Goal: Task Accomplishment & Management: Complete application form

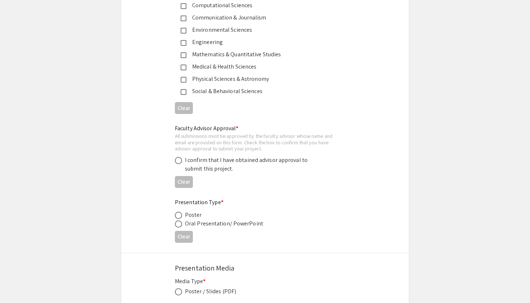
scroll to position [992, 0]
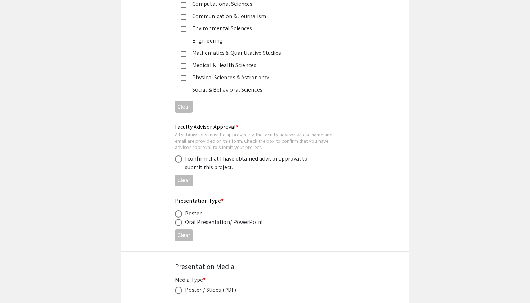
click at [181, 155] on span at bounding box center [178, 158] width 7 height 7
click at [181, 155] on input "radio" at bounding box center [178, 158] width 7 height 7
radio input "true"
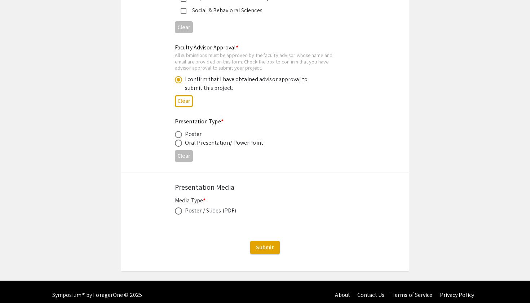
scroll to position [1071, 0]
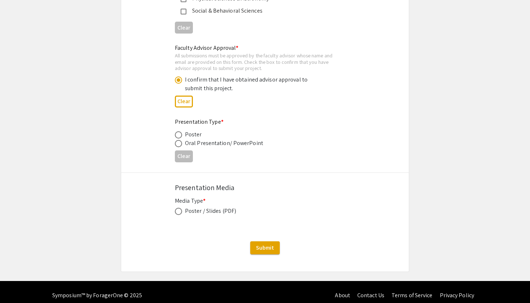
click at [194, 130] on div "Poster" at bounding box center [193, 134] width 17 height 9
click at [180, 131] on span at bounding box center [178, 134] width 7 height 7
click at [180, 131] on input "radio" at bounding box center [178, 134] width 7 height 7
radio input "true"
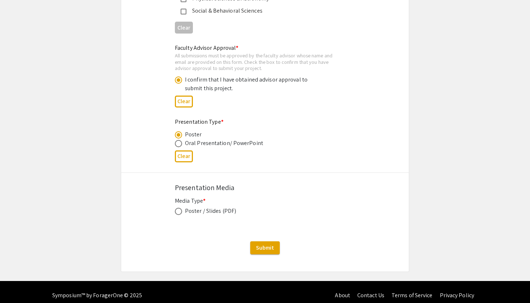
click at [178, 208] on span at bounding box center [178, 211] width 7 height 7
click at [178, 208] on input "radio" at bounding box center [178, 211] width 7 height 7
radio input "true"
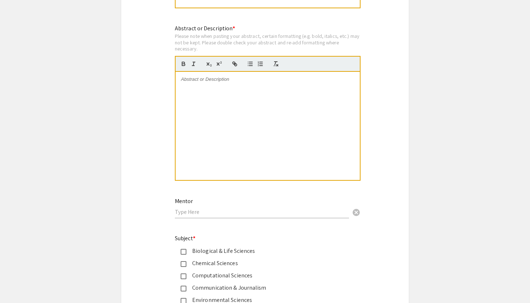
scroll to position [761, 0]
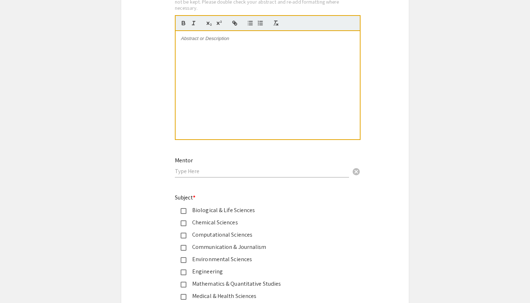
click at [201, 206] on div "Biological & Life Sciences" at bounding box center [261, 210] width 151 height 9
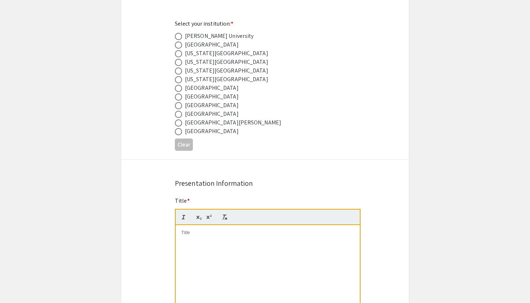
scroll to position [381, 0]
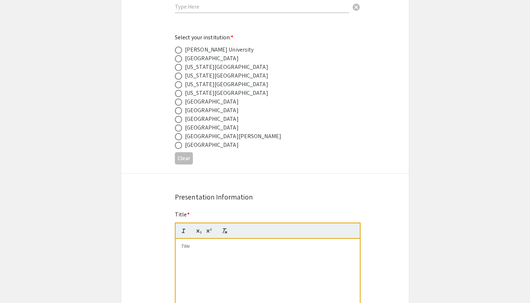
click at [219, 119] on div "[GEOGRAPHIC_DATA]" at bounding box center [212, 119] width 54 height 9
click at [180, 120] on span at bounding box center [178, 119] width 7 height 7
click at [180, 120] on input "radio" at bounding box center [178, 119] width 7 height 7
radio input "true"
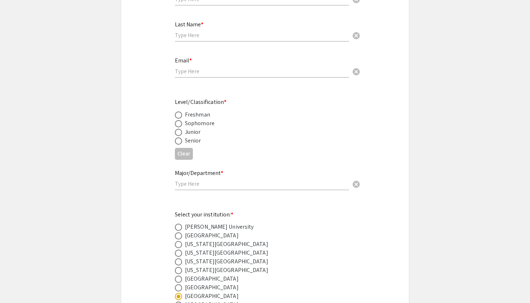
scroll to position [202, 0]
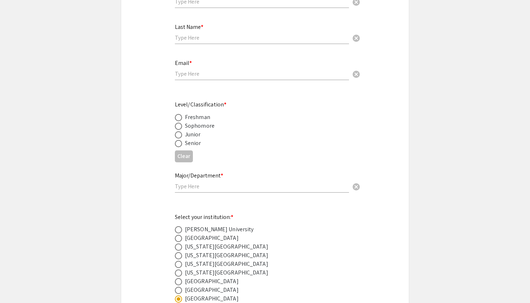
click at [202, 181] on div "Major/Department * cancel" at bounding box center [262, 178] width 174 height 27
type input "B"
type input "Neuroscience"
click at [190, 116] on div "Freshman" at bounding box center [197, 117] width 25 height 9
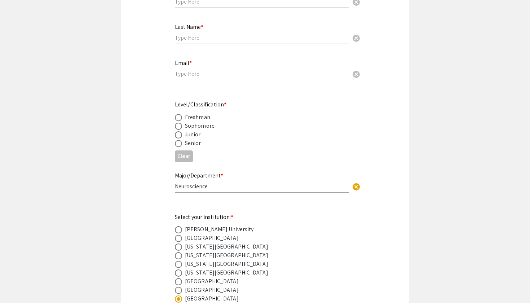
click at [178, 130] on mat-radio-button at bounding box center [180, 134] width 10 height 9
click at [178, 126] on span at bounding box center [178, 126] width 7 height 7
click at [178, 126] on input "radio" at bounding box center [178, 126] width 7 height 7
radio input "true"
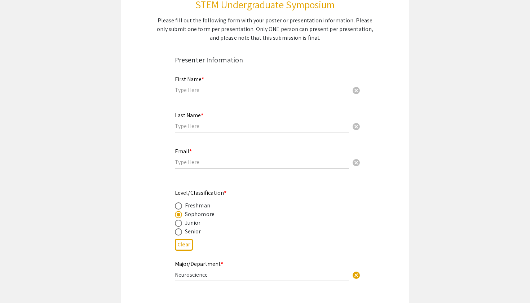
scroll to position [111, 0]
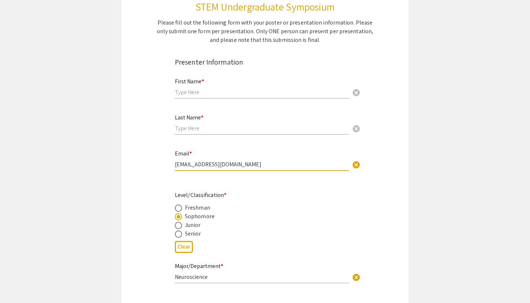
type input "[EMAIL_ADDRESS][DOMAIN_NAME]"
click at [204, 121] on div "Last Name * cancel" at bounding box center [262, 120] width 174 height 27
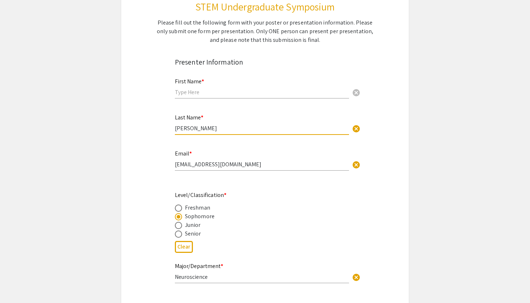
type input "[PERSON_NAME]"
click at [222, 97] on div "First Name * cancel" at bounding box center [262, 84] width 174 height 27
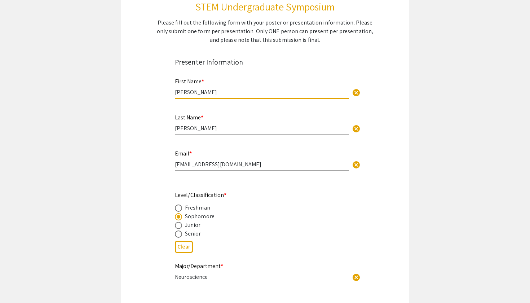
type input "[PERSON_NAME]"
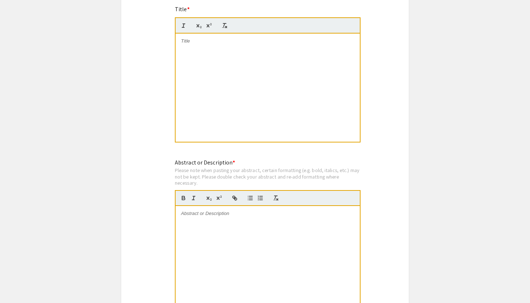
scroll to position [583, 0]
